Goal: Book appointment/travel/reservation

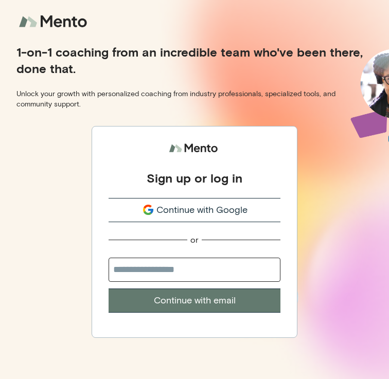
click at [201, 206] on span "Continue with Google" at bounding box center [201, 210] width 91 height 14
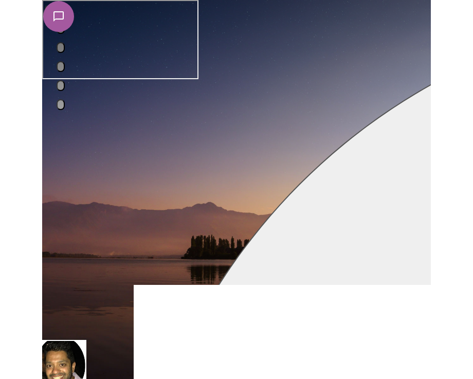
scroll to position [30, 0]
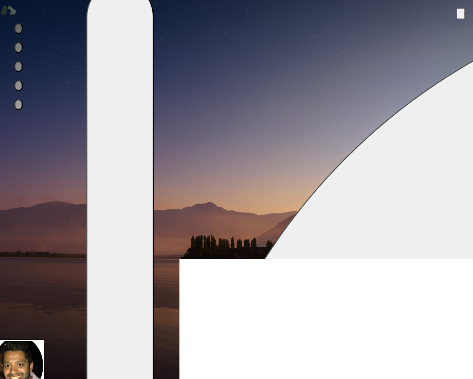
click at [388, 19] on icon "button" at bounding box center [467, 22] width 7 height 7
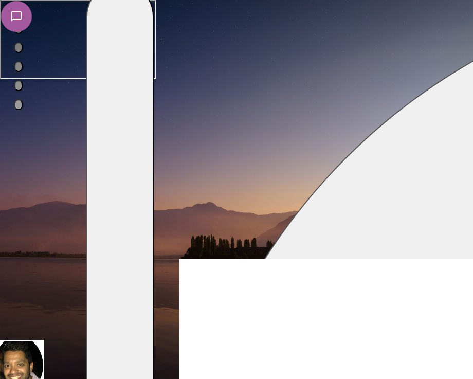
scroll to position [84, 0]
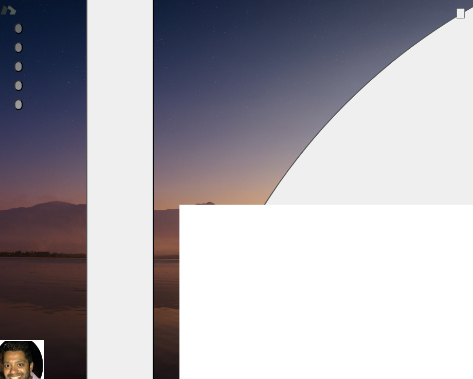
click at [388, 19] on icon "button" at bounding box center [467, 22] width 7 height 7
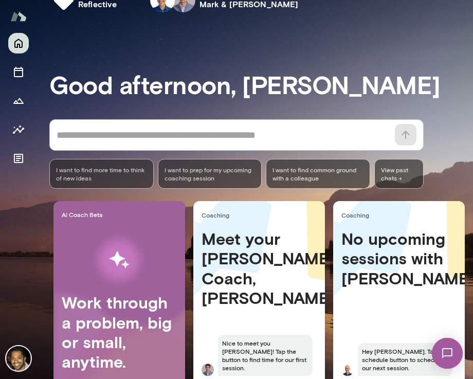
scroll to position [84, 0]
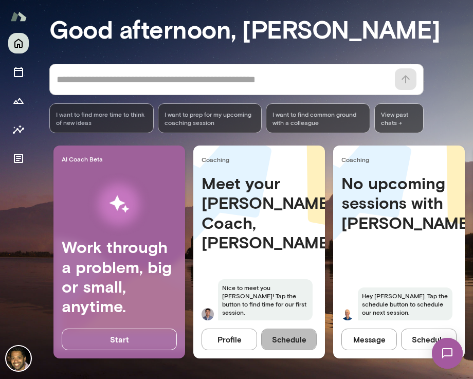
click at [290, 341] on button "Schedule" at bounding box center [289, 340] width 56 height 22
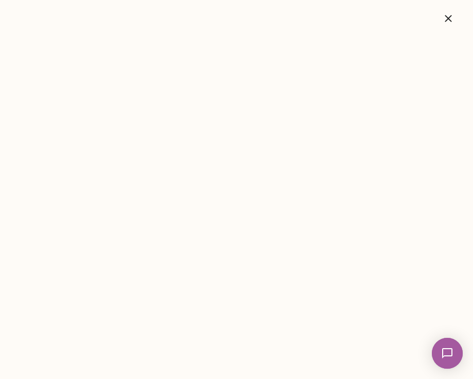
click at [452, 15] on icon "button" at bounding box center [448, 18] width 12 height 12
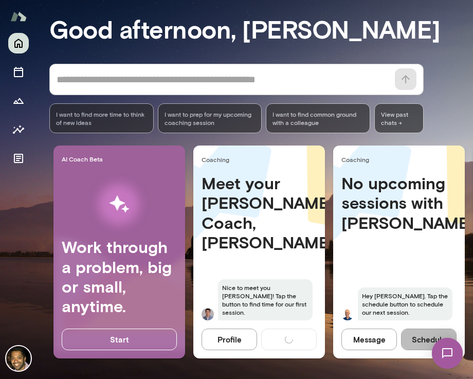
click at [422, 333] on button "Schedule" at bounding box center [429, 340] width 56 height 22
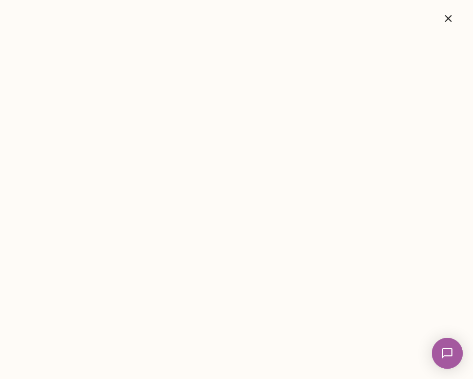
click at [449, 17] on icon "button" at bounding box center [448, 18] width 7 height 7
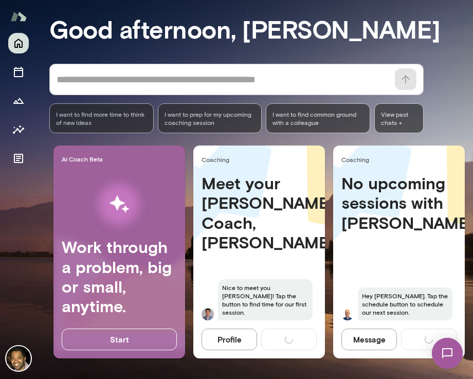
click at [282, 337] on div "Profile Schedule" at bounding box center [259, 344] width 132 height 30
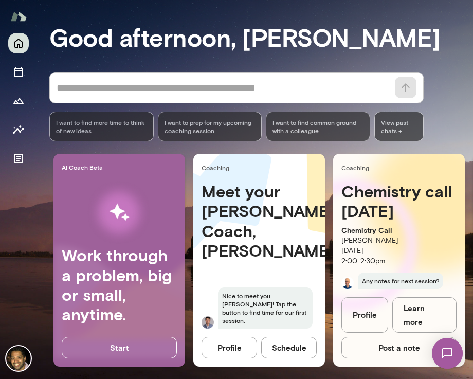
scroll to position [84, 0]
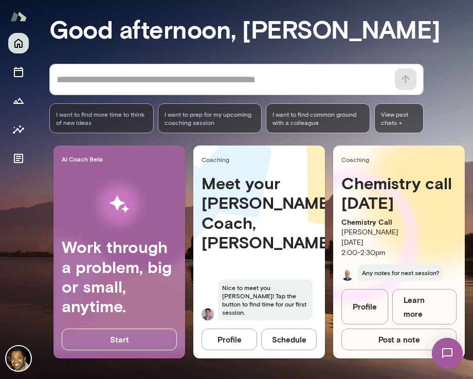
click at [302, 343] on button "Schedule" at bounding box center [289, 340] width 56 height 22
